Goal: Book appointment/travel/reservation

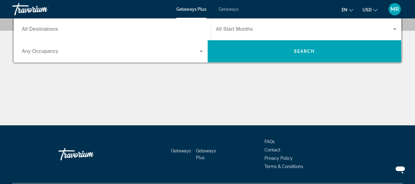
scroll to position [61, 0]
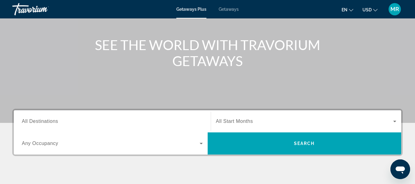
click at [200, 143] on icon "Search widget" at bounding box center [201, 144] width 3 height 2
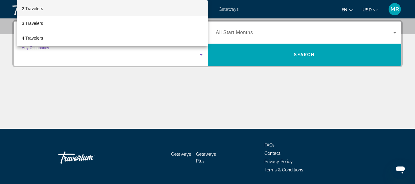
scroll to position [31, 0]
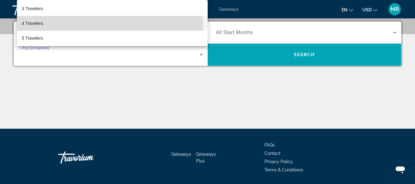
click at [30, 26] on span "4 Travelers" at bounding box center [32, 23] width 21 height 7
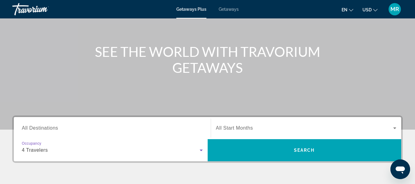
scroll to position [47, 0]
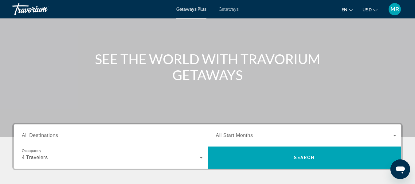
click at [300, 131] on div "Search widget" at bounding box center [306, 135] width 181 height 17
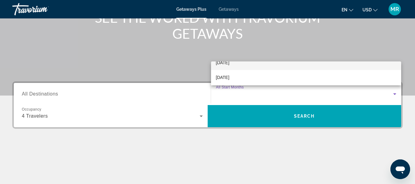
scroll to position [92, 0]
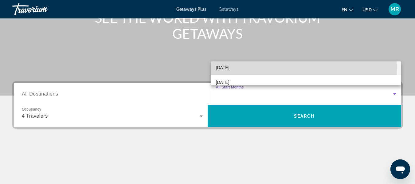
click at [230, 68] on span "[DATE]" at bounding box center [223, 67] width 14 height 7
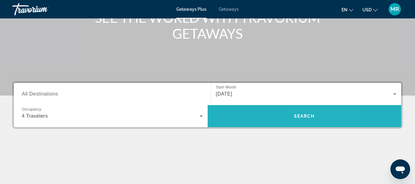
click at [317, 120] on span "Search widget" at bounding box center [305, 116] width 194 height 15
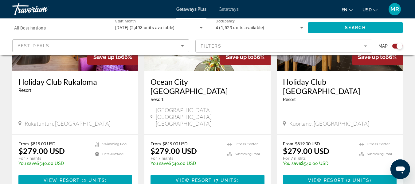
scroll to position [953, 0]
